Goal: Check status: Check status

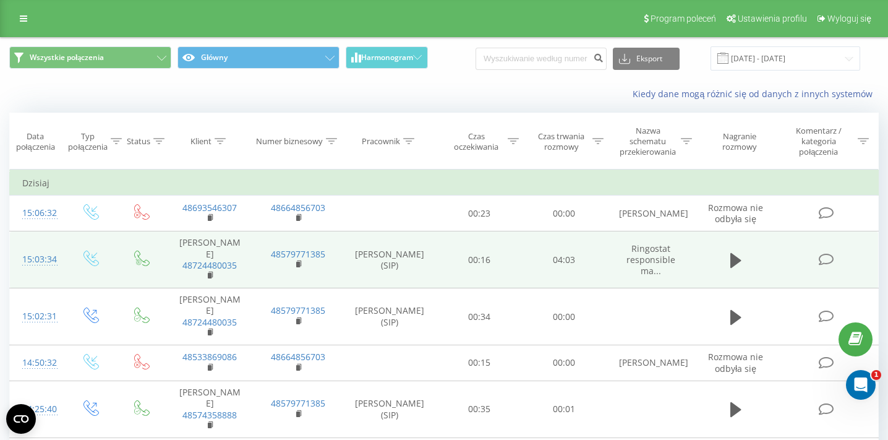
click at [41, 255] on div "15:03:34" at bounding box center [36, 259] width 29 height 24
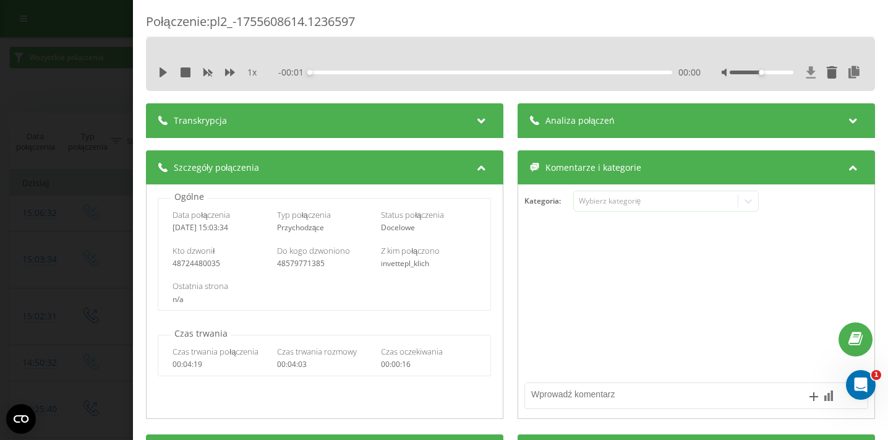
click at [809, 75] on icon at bounding box center [811, 72] width 11 height 12
